Goal: Information Seeking & Learning: Learn about a topic

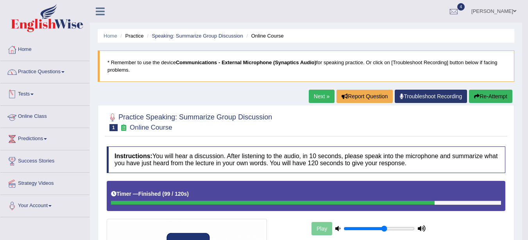
click at [30, 93] on link "Tests" at bounding box center [44, 93] width 89 height 20
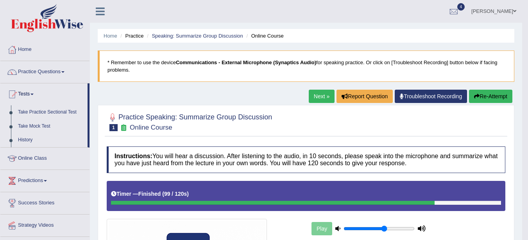
click at [46, 114] on link "Take Practice Sectional Test" at bounding box center [50, 112] width 73 height 14
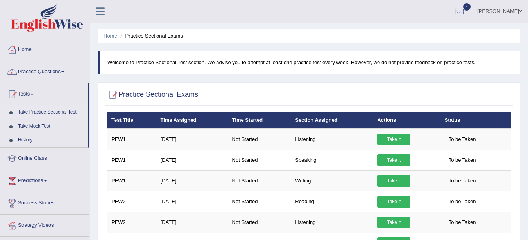
click at [395, 160] on link "Take it" at bounding box center [393, 160] width 33 height 12
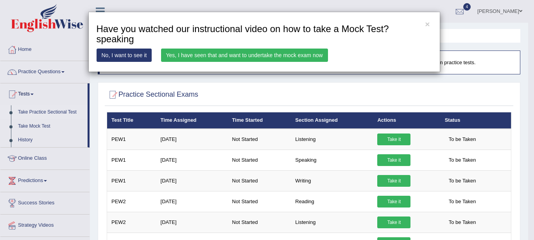
click at [195, 55] on link "Yes, I have seen that and want to undertake the mock exam now" at bounding box center [244, 54] width 167 height 13
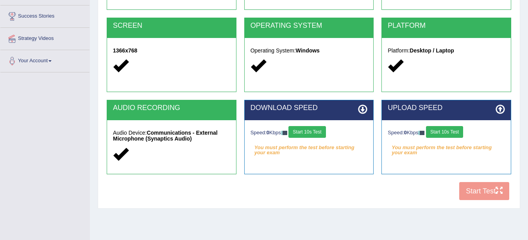
scroll to position [146, 0]
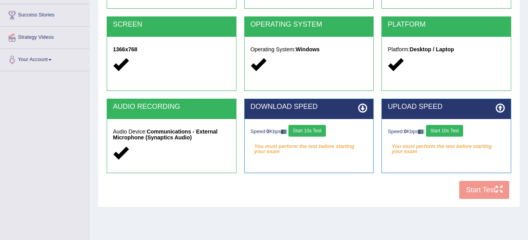
click at [325, 134] on button "Start 10s Test" at bounding box center [307, 131] width 37 height 12
click at [452, 133] on button "Start 10s Test" at bounding box center [444, 131] width 37 height 12
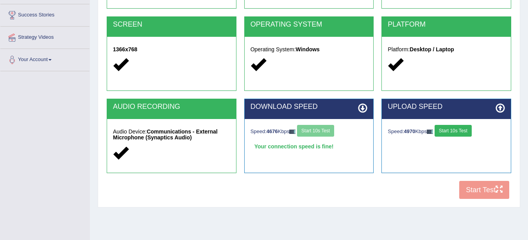
click at [452, 133] on button "Start 10s Test" at bounding box center [453, 131] width 37 height 12
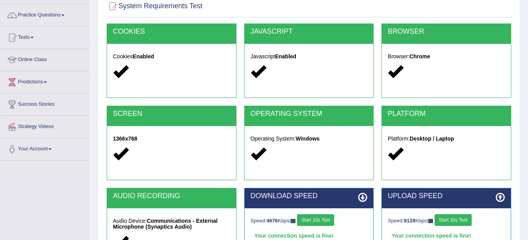
scroll to position [0, 0]
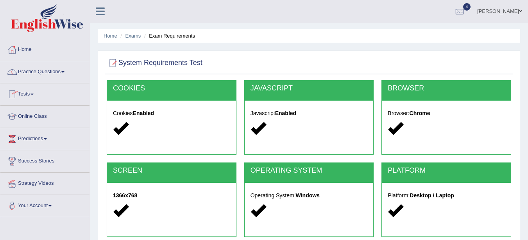
click at [57, 72] on link "Practice Questions" at bounding box center [44, 71] width 89 height 20
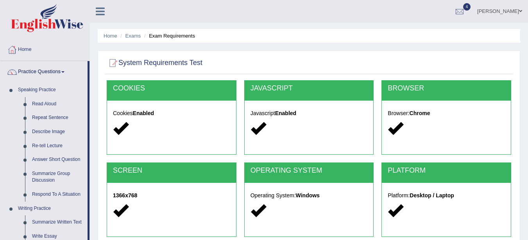
click at [48, 105] on link "Read Aloud" at bounding box center [58, 104] width 59 height 14
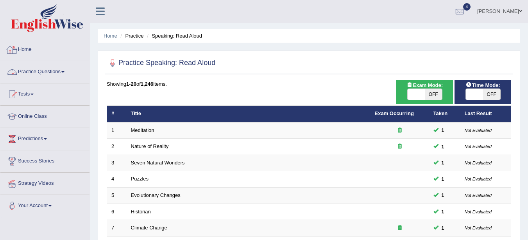
click at [43, 73] on link "Practice Questions" at bounding box center [44, 71] width 89 height 20
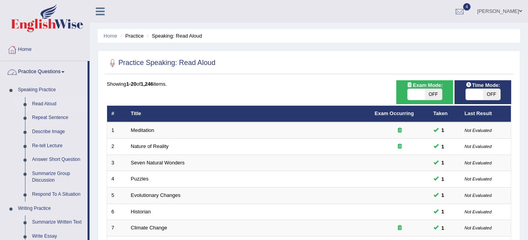
click at [38, 71] on link "Practice Questions" at bounding box center [43, 71] width 87 height 20
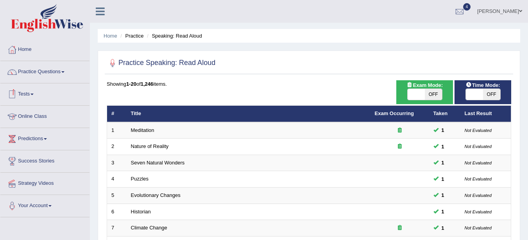
click at [36, 93] on link "Tests" at bounding box center [44, 93] width 89 height 20
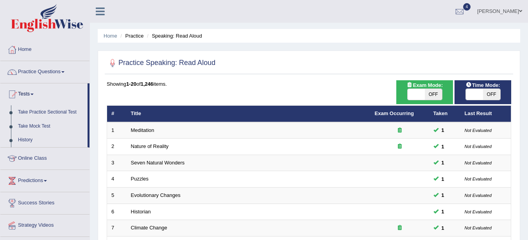
click at [44, 107] on link "Take Practice Sectional Test" at bounding box center [50, 112] width 73 height 14
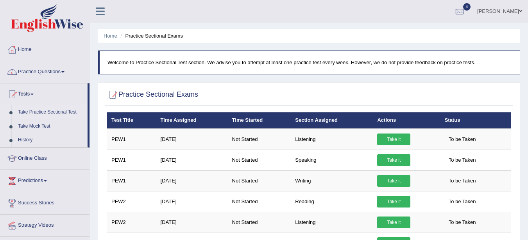
click at [397, 160] on link "Take it" at bounding box center [393, 160] width 33 height 12
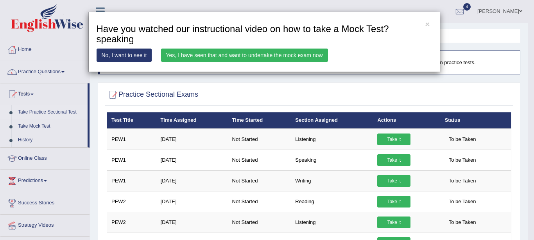
click at [242, 55] on link "Yes, I have seen that and want to undertake the mock exam now" at bounding box center [244, 54] width 167 height 13
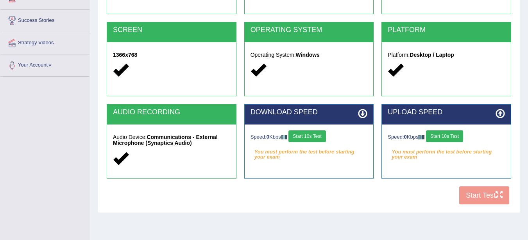
scroll to position [171, 0]
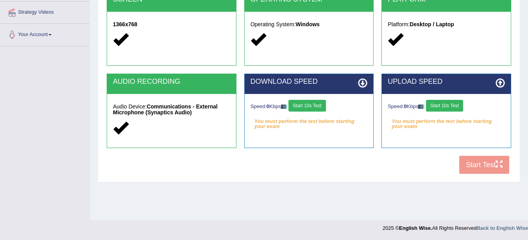
click at [309, 106] on button "Start 10s Test" at bounding box center [307, 106] width 37 height 12
click at [448, 104] on button "Start 10s Test" at bounding box center [444, 106] width 37 height 12
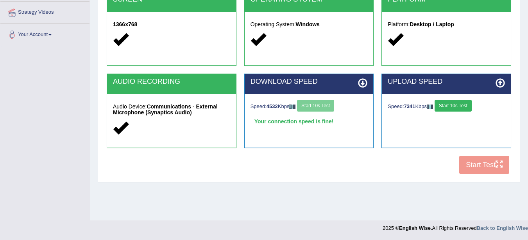
click at [453, 105] on button "Start 10s Test" at bounding box center [453, 106] width 37 height 12
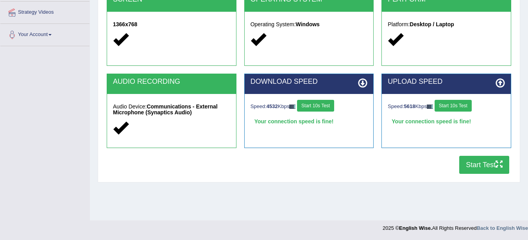
click at [487, 163] on button "Start Test" at bounding box center [484, 165] width 50 height 18
